Goal: Information Seeking & Learning: Check status

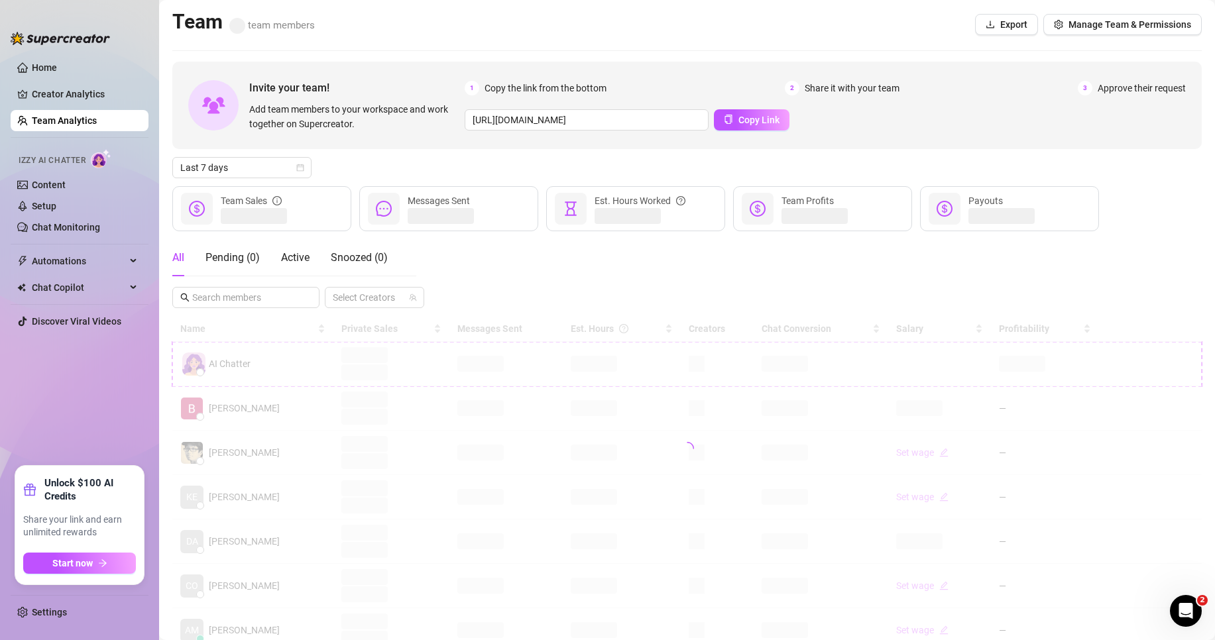
click at [101, 458] on ul "Home Creator Analytics Team Analytics Izzy AI Chatter Content Setup Chat Monito…" at bounding box center [80, 256] width 138 height 409
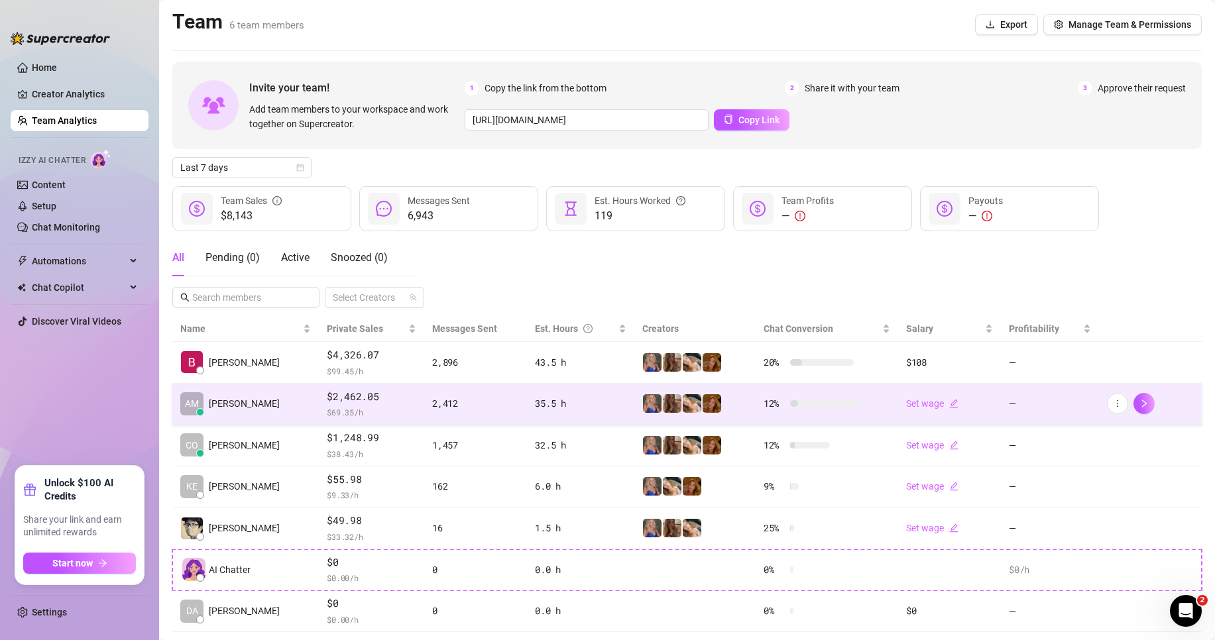
click at [341, 388] on td "$2,462.05 $ 69.35 /h" at bounding box center [371, 405] width 105 height 42
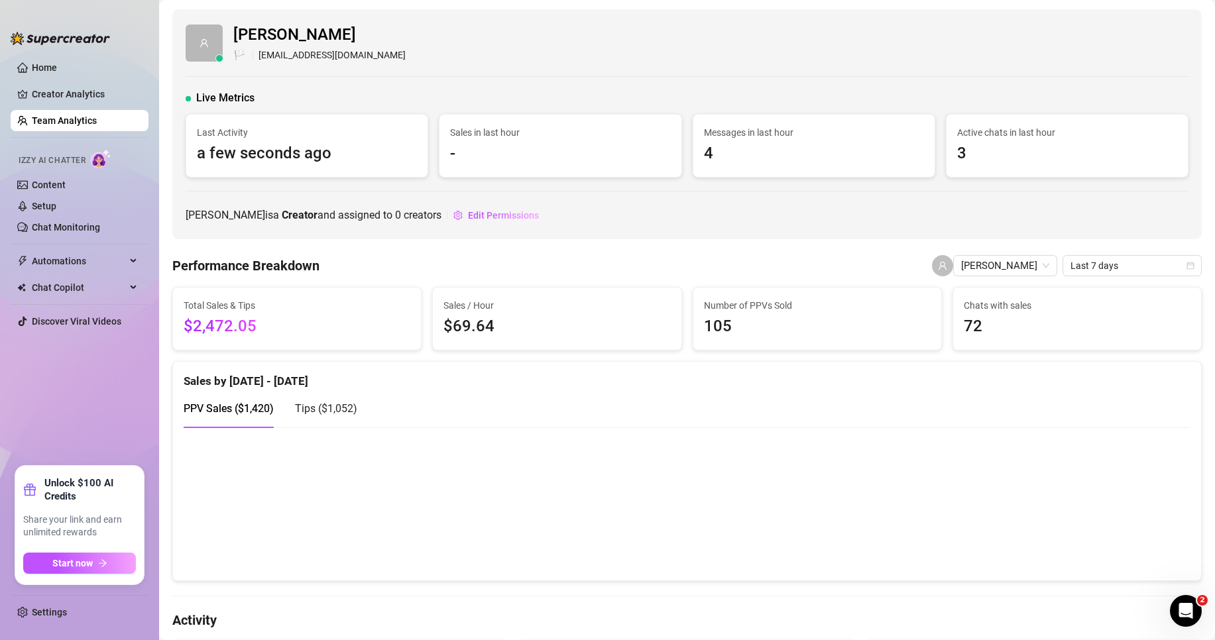
scroll to position [199, 0]
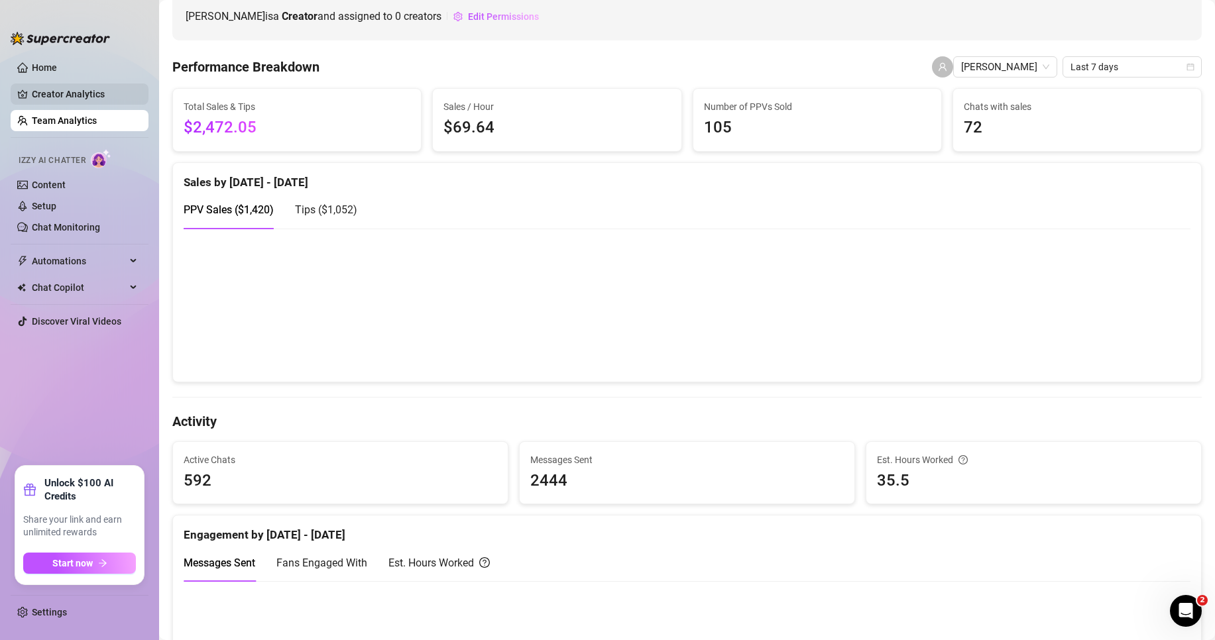
click at [56, 99] on link "Creator Analytics" at bounding box center [85, 94] width 106 height 21
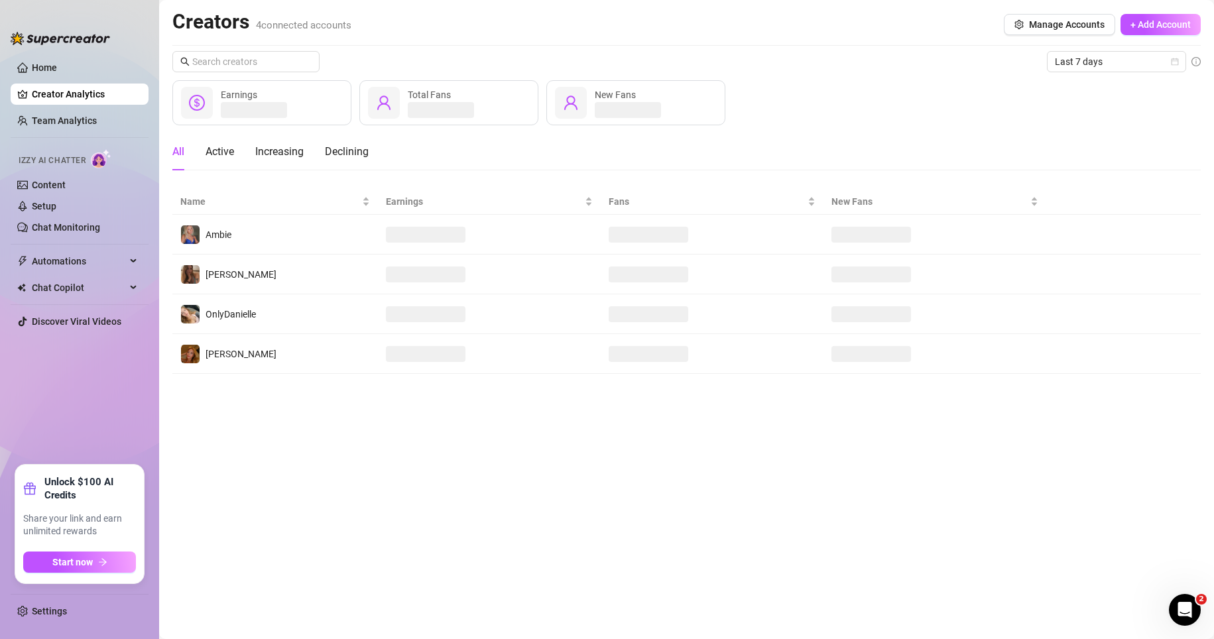
click at [103, 84] on link "Creator Analytics" at bounding box center [85, 94] width 106 height 21
click at [57, 73] on link "Home" at bounding box center [44, 67] width 25 height 11
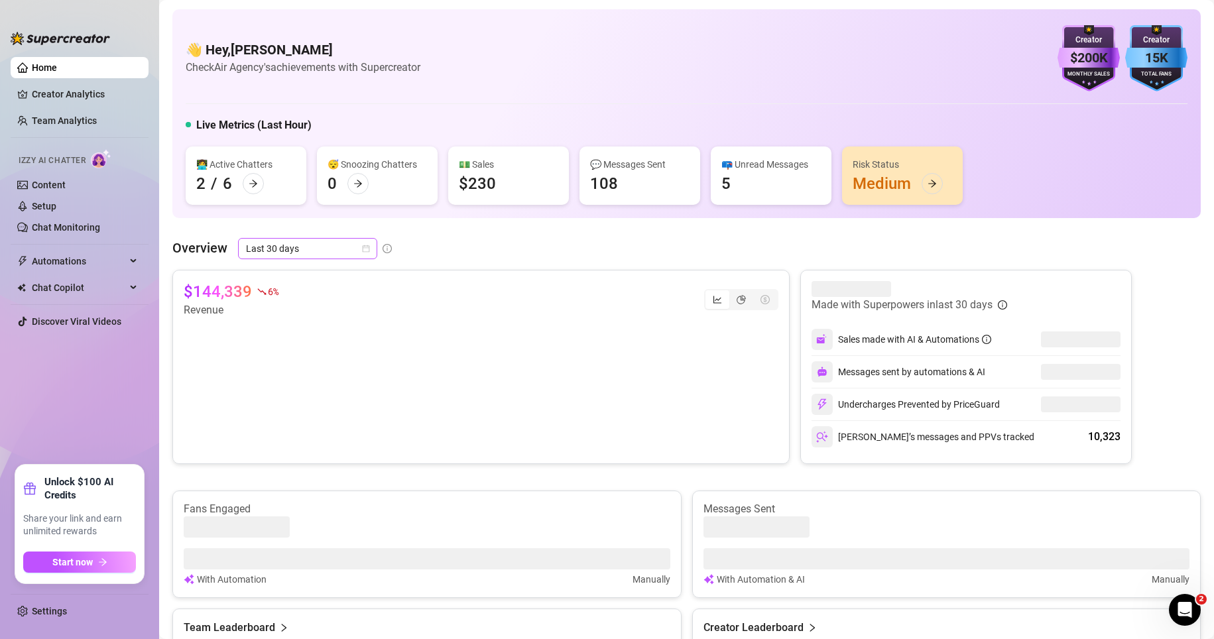
click at [279, 253] on span "Last 30 days" at bounding box center [307, 249] width 123 height 20
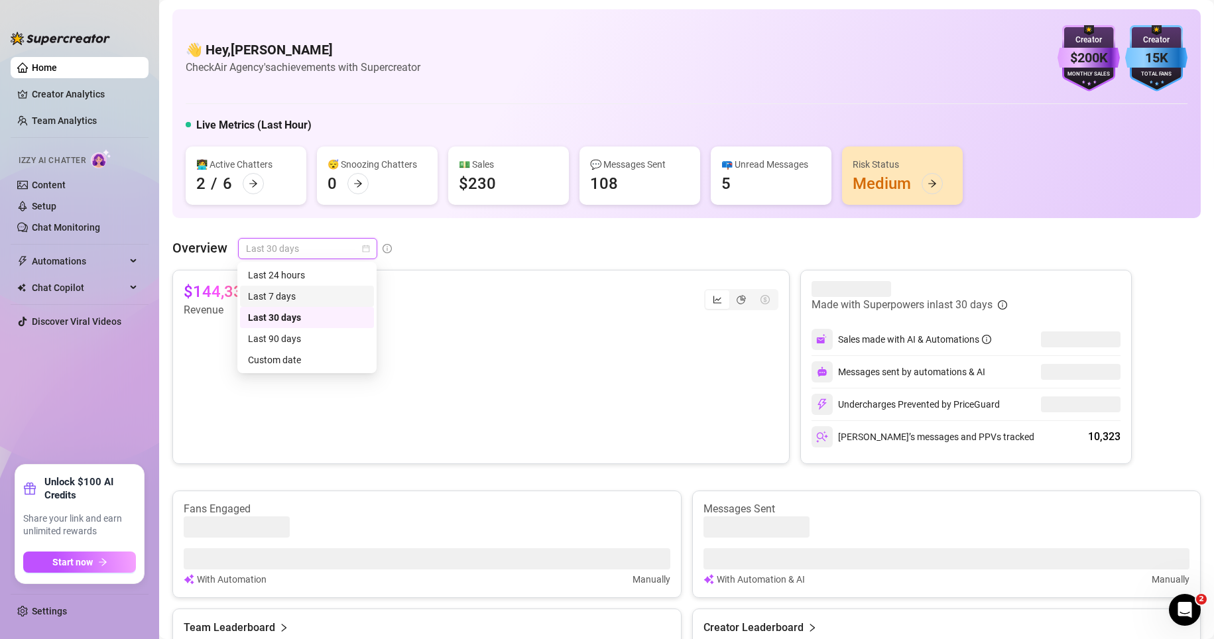
click at [275, 296] on div "Last 7 days" at bounding box center [307, 296] width 118 height 15
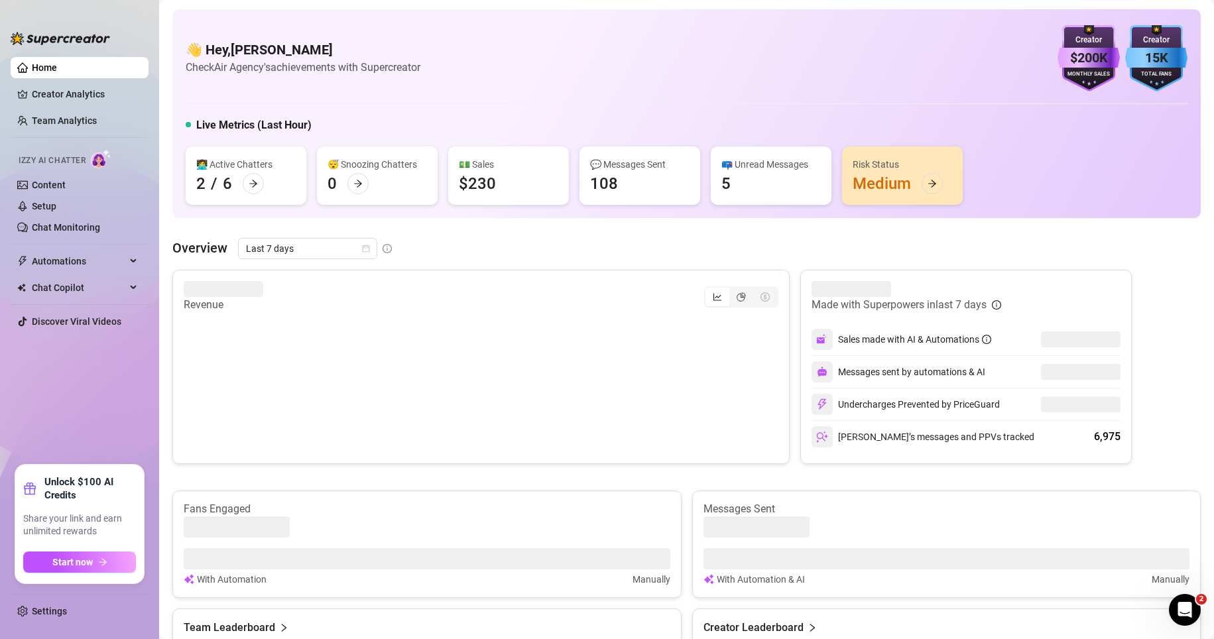
click at [450, 225] on div "👋 Hey, [PERSON_NAME] Check Air Agency's achievements with Supercreator $200K Cr…" at bounding box center [686, 514] width 1028 height 1011
